Goal: Information Seeking & Learning: Learn about a topic

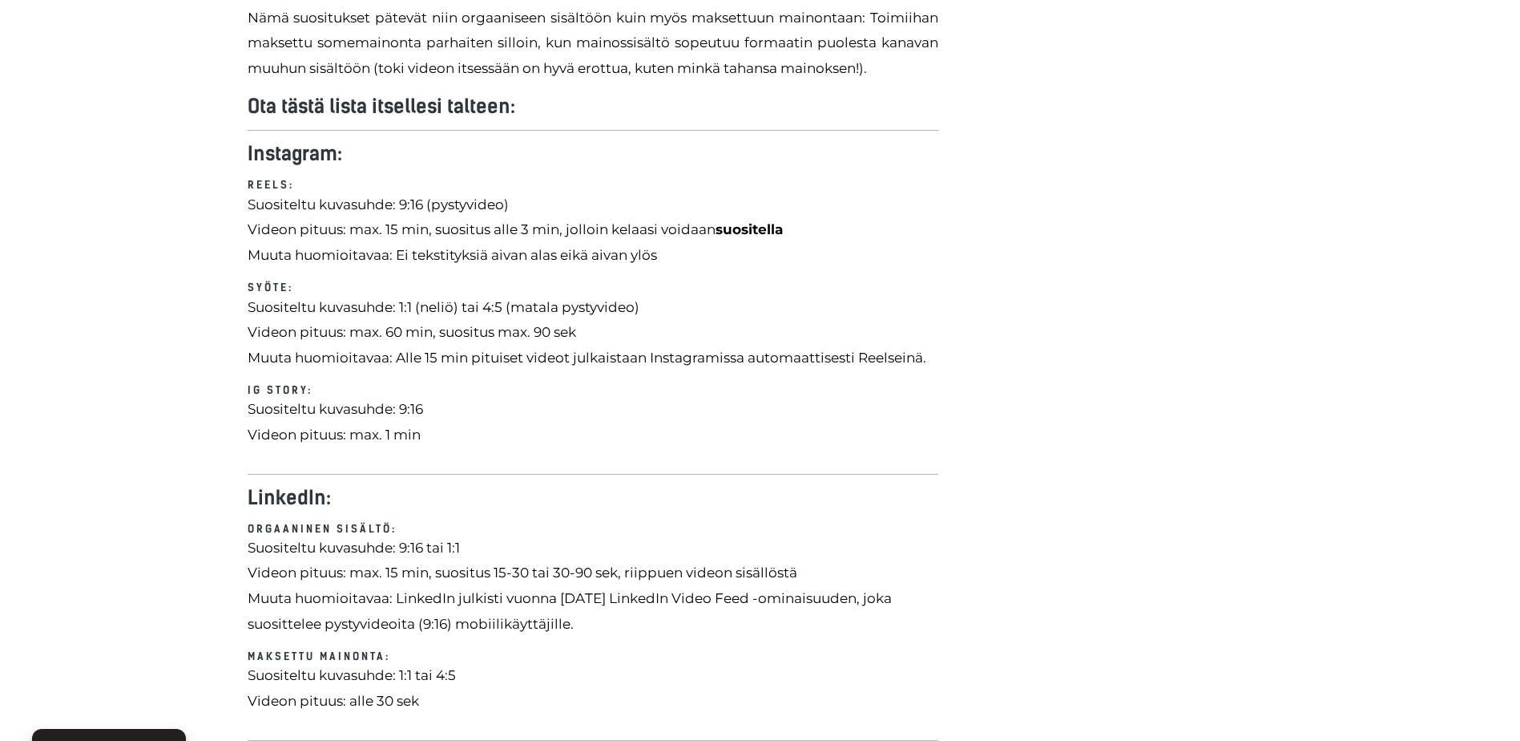
scroll to position [1512, 0]
click at [125, 632] on div "Artikkeli päivitetty [DATE] Somevideo on mainio ja tehokas formaatti moneen kan…" at bounding box center [760, 391] width 1520 height 3084
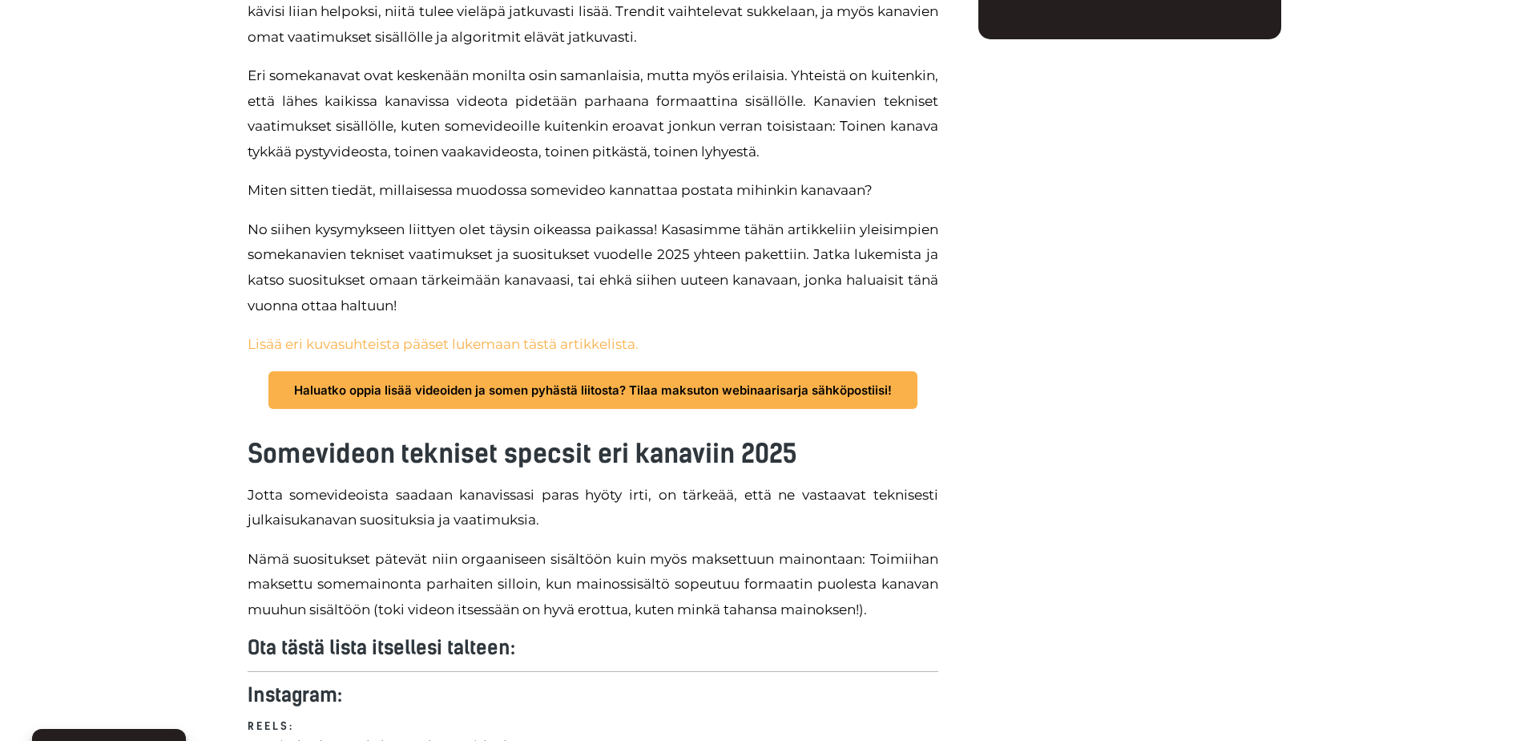
scroll to position [951, 0]
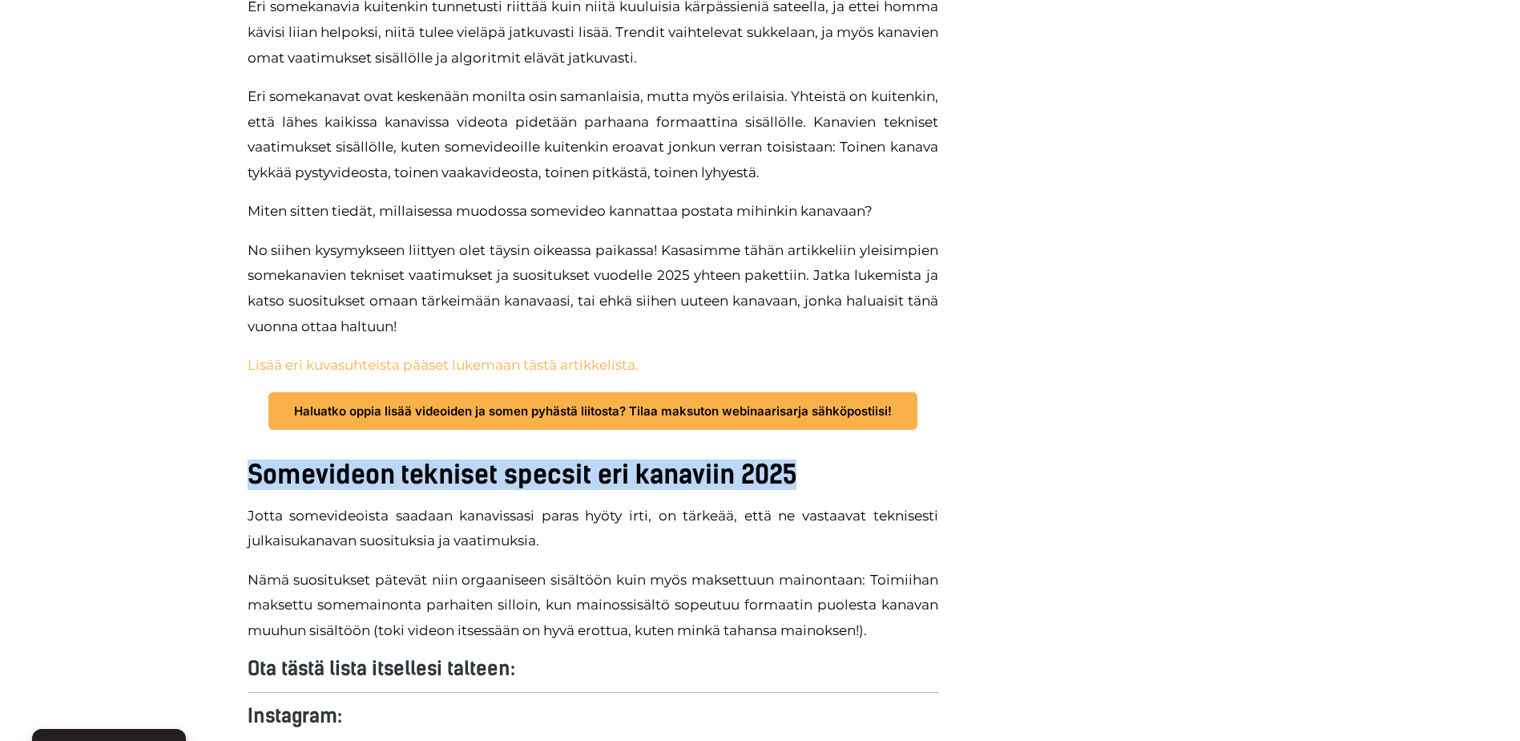
drag, startPoint x: 826, startPoint y: 476, endPoint x: 248, endPoint y: 480, distance: 577.1
click at [248, 480] on h3 "Somevideon tekniset specsit eri kanaviin 2025" at bounding box center [593, 475] width 691 height 26
copy h3 "Somevideon tekniset specsit eri kanaviin 2025"
click at [283, 323] on p "No siihen kysymykseen liittyen olet täysin oikeassa paikassa! Kasasimme tähän a…" at bounding box center [593, 288] width 691 height 101
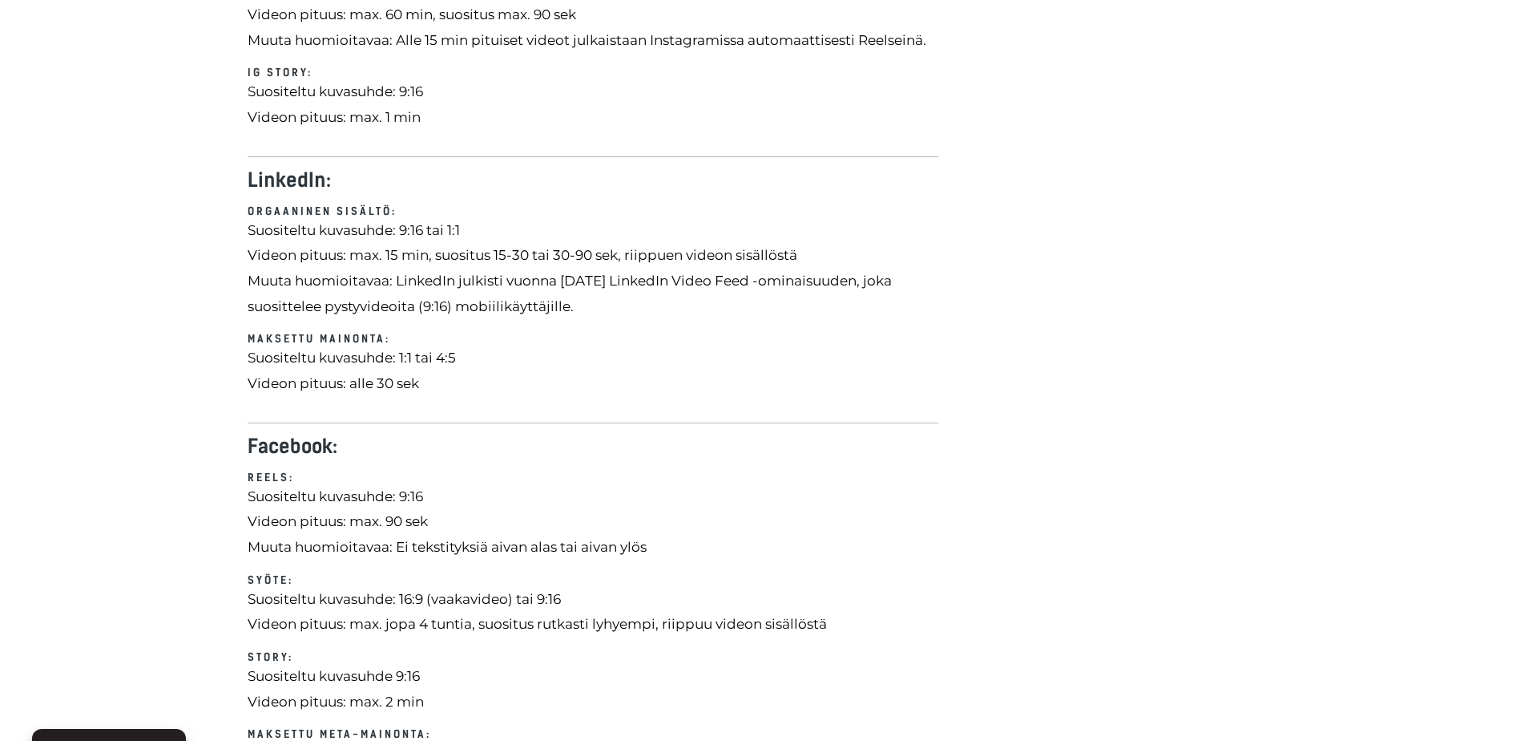
scroll to position [1833, 0]
click at [261, 599] on p "Suositeltu kuvasuhde: 16:9 (vaakavideo) tai 9:16 Videon pituus: max. jopa 4 tun…" at bounding box center [593, 609] width 691 height 50
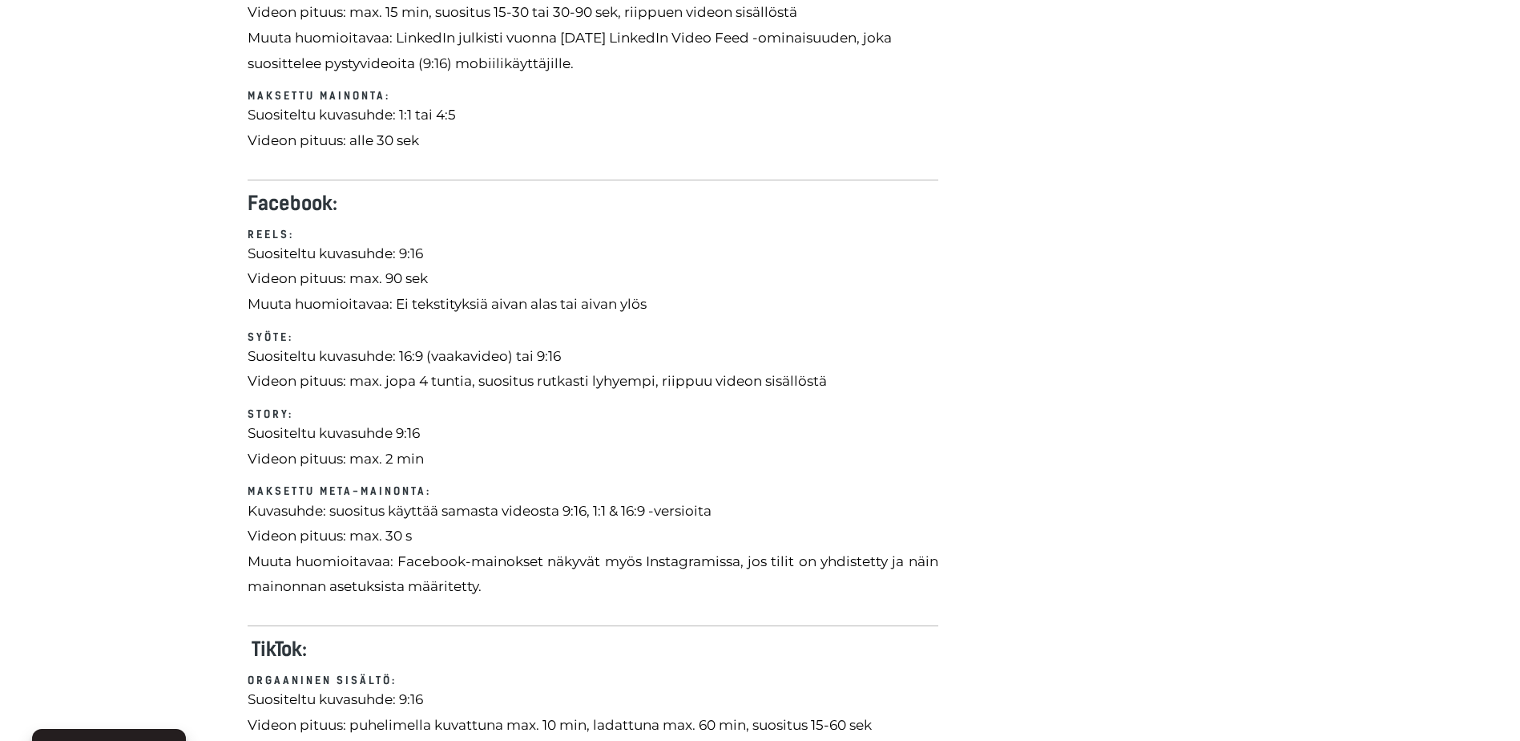
scroll to position [2154, 0]
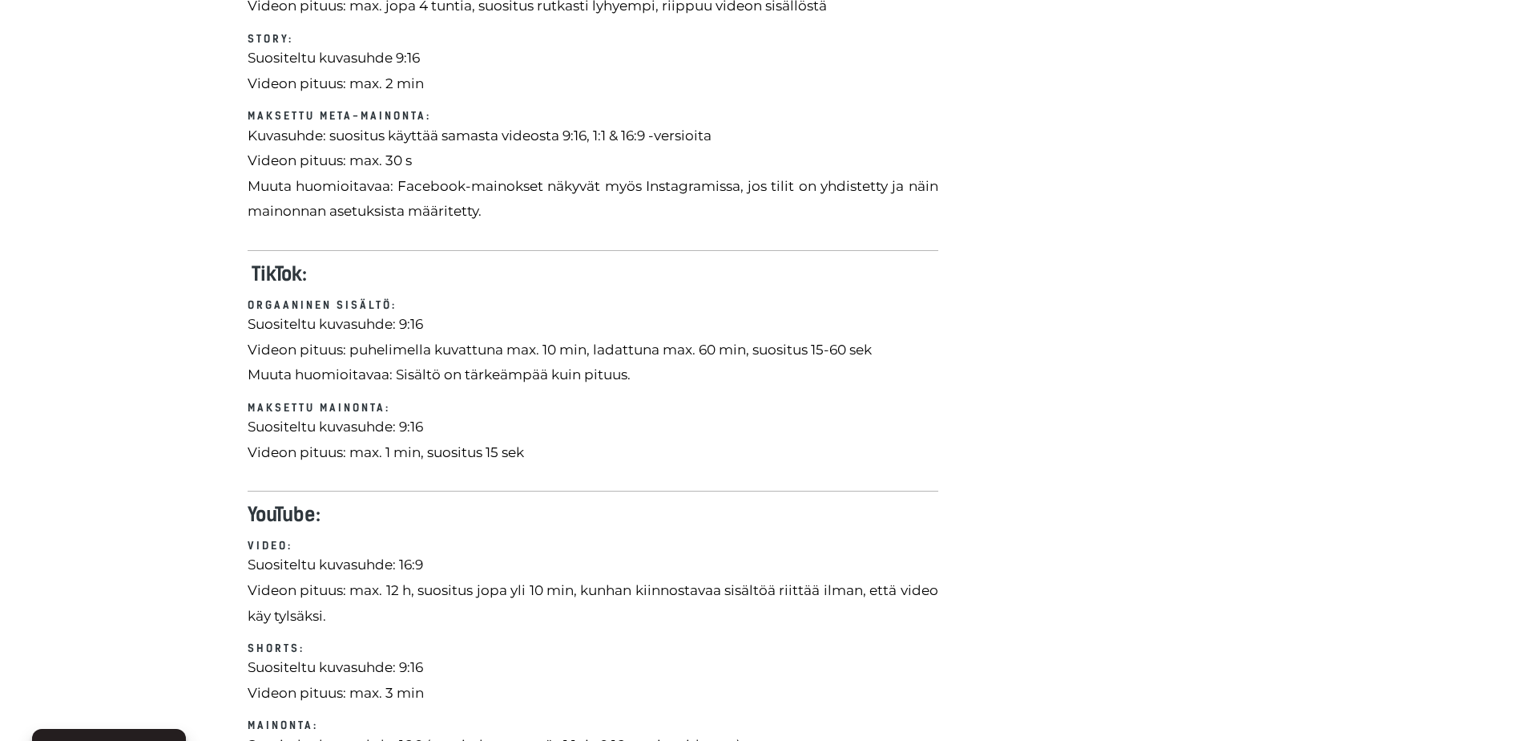
scroll to position [2474, 0]
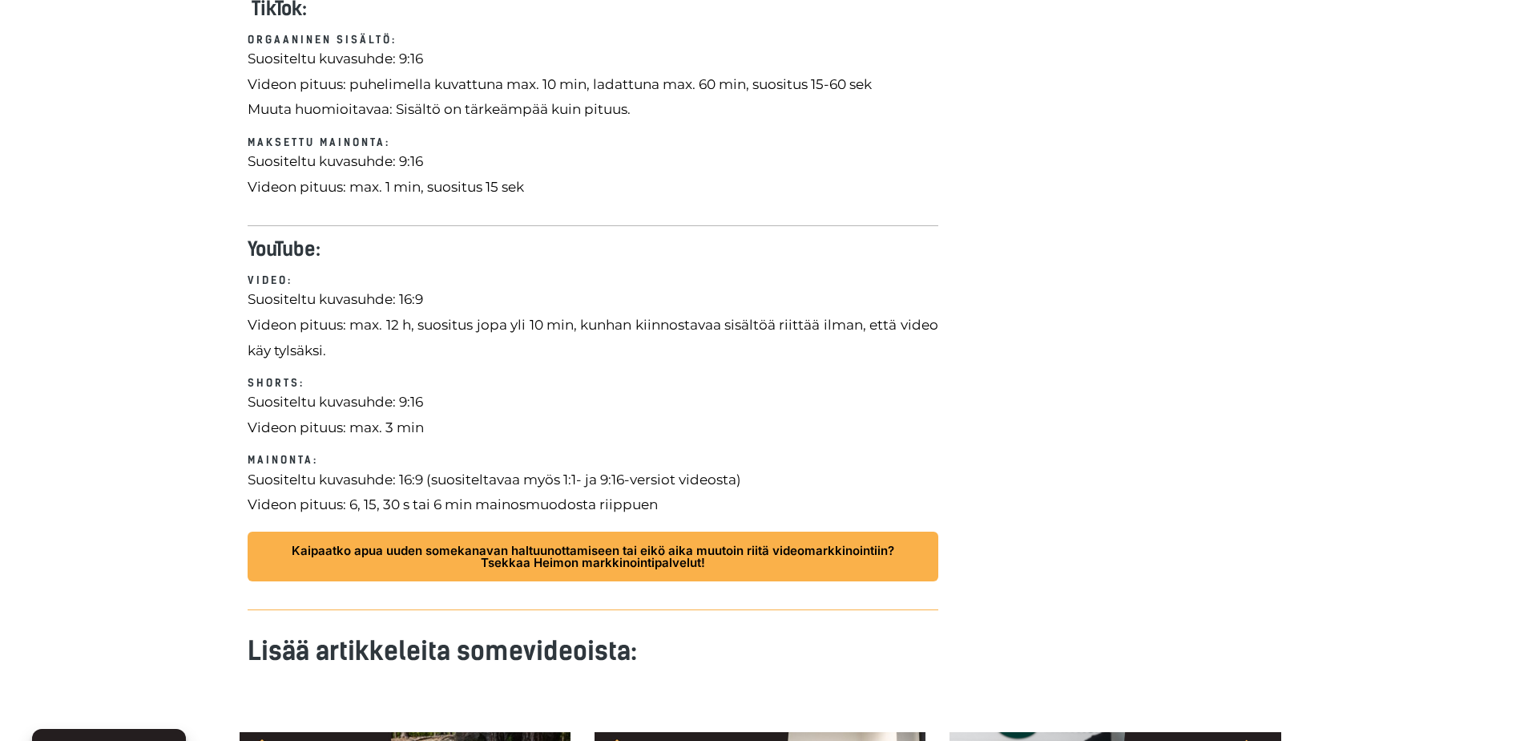
scroll to position [2715, 0]
